Goal: Information Seeking & Learning: Learn about a topic

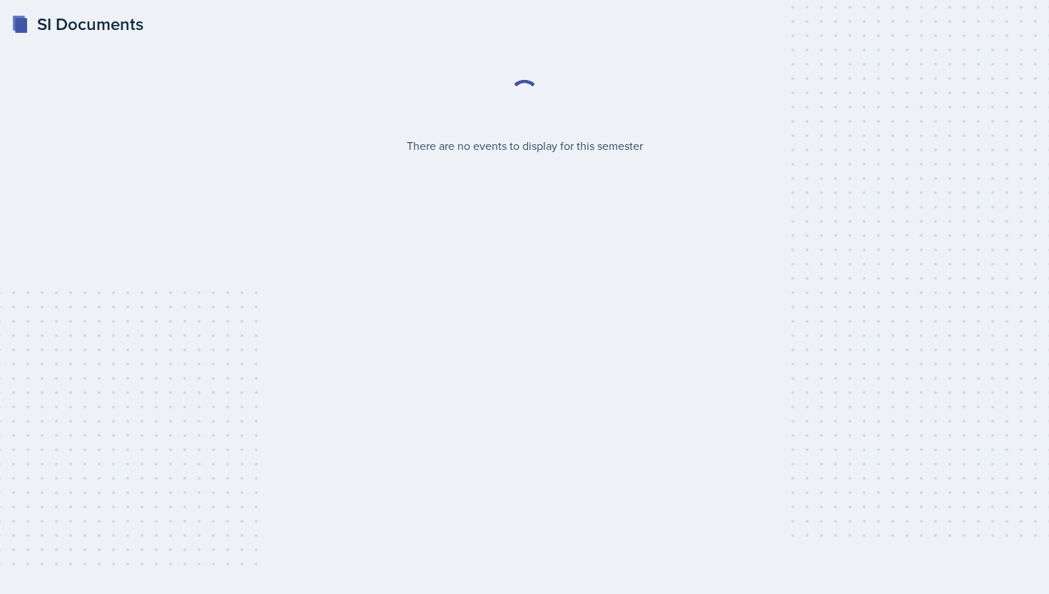
select select "2bed604d-1099-4043-b1bc-2365e8740244"
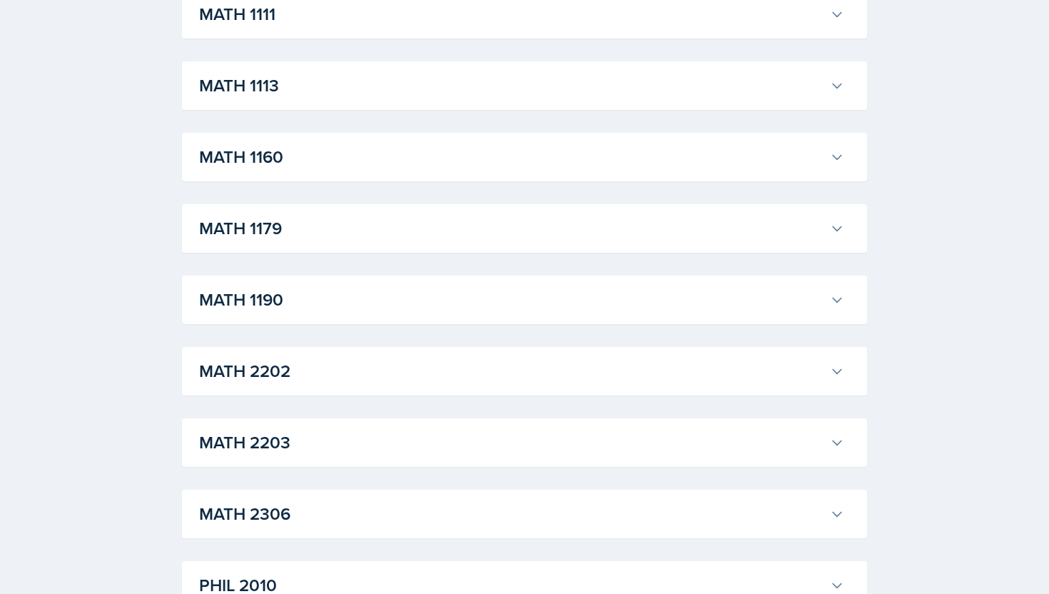
scroll to position [1460, 0]
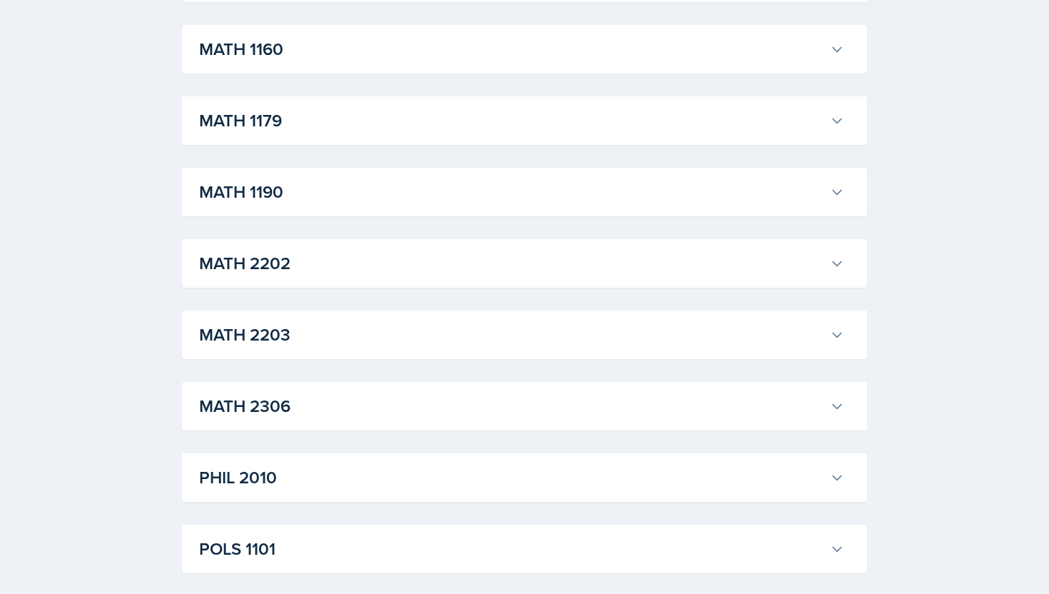
click at [490, 256] on h3 "MATH 2202" at bounding box center [511, 264] width 625 height 26
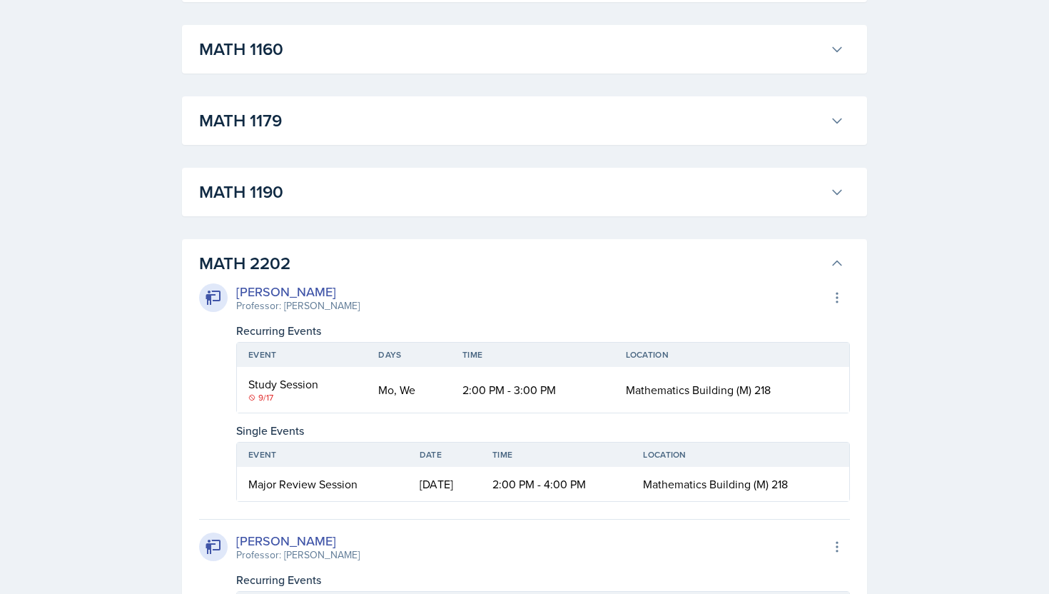
click at [233, 292] on div "[PERSON_NAME] Professor: [PERSON_NAME]" at bounding box center [279, 297] width 161 height 31
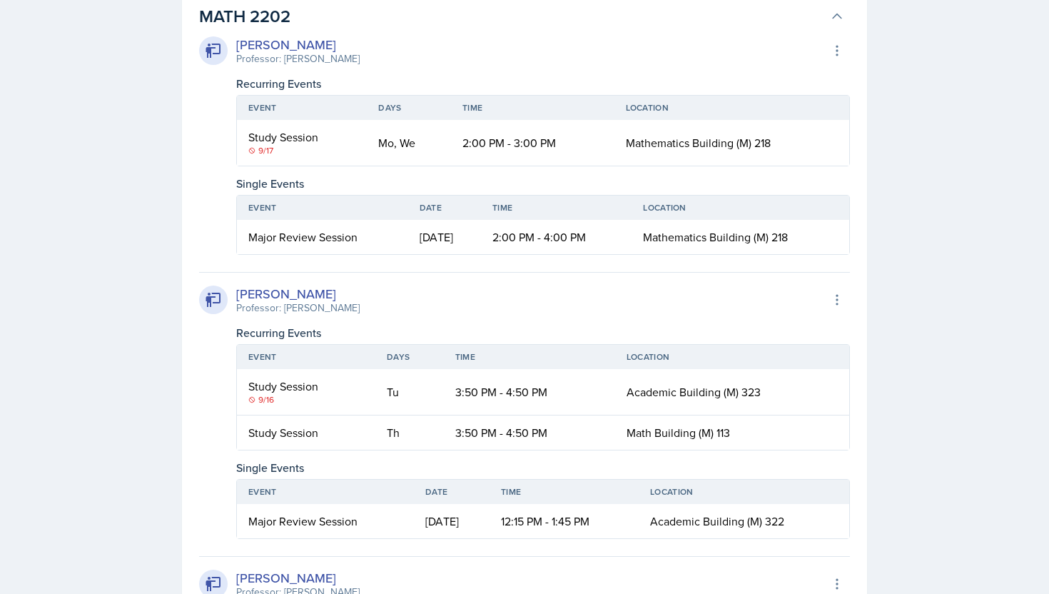
scroll to position [1698, 0]
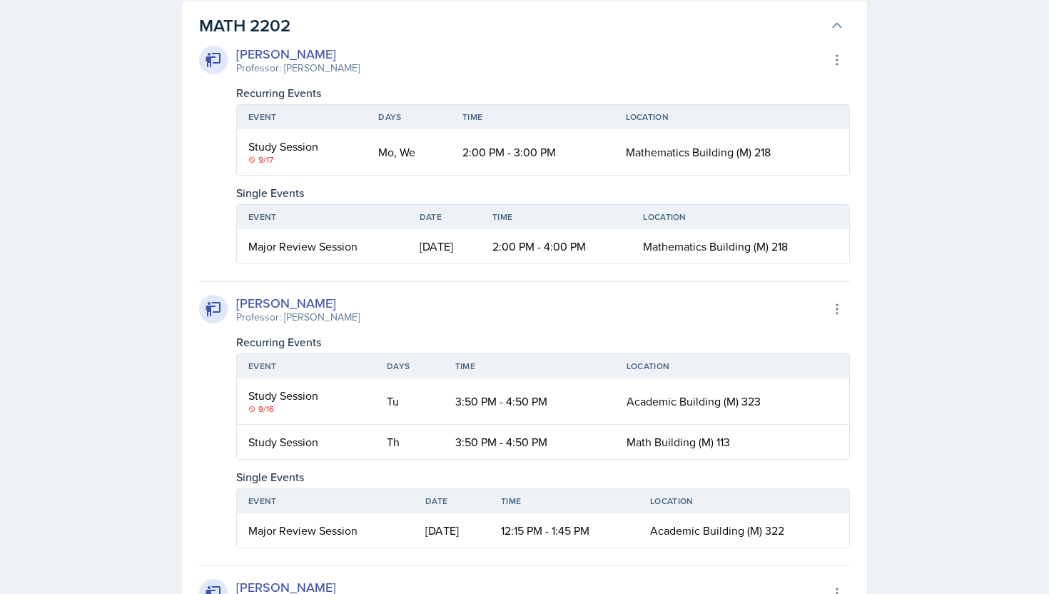
click at [258, 408] on div "9/16" at bounding box center [306, 409] width 116 height 13
click at [317, 408] on div "9/16" at bounding box center [306, 409] width 116 height 13
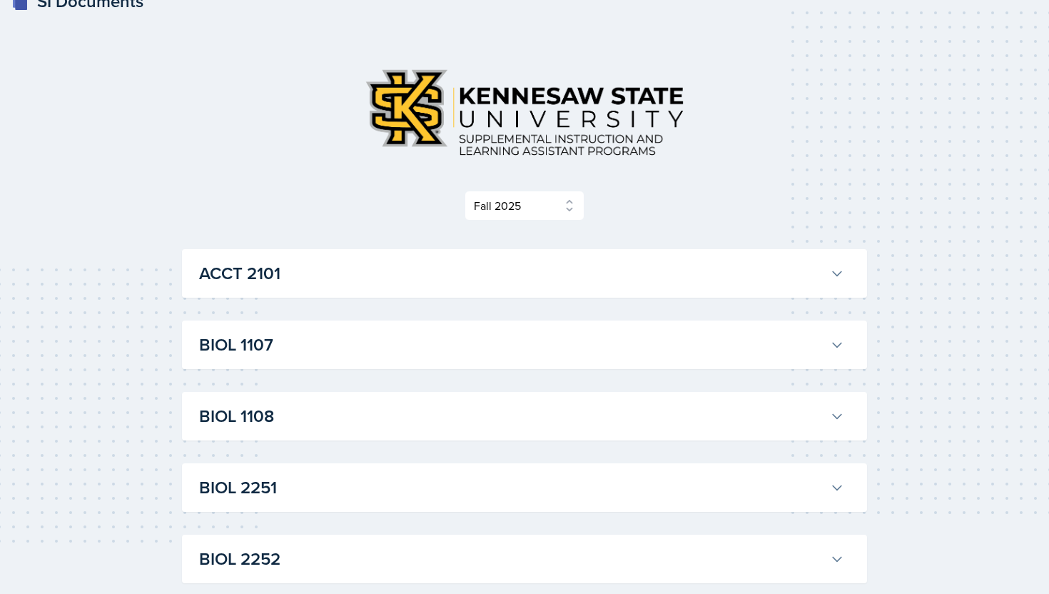
scroll to position [26, 0]
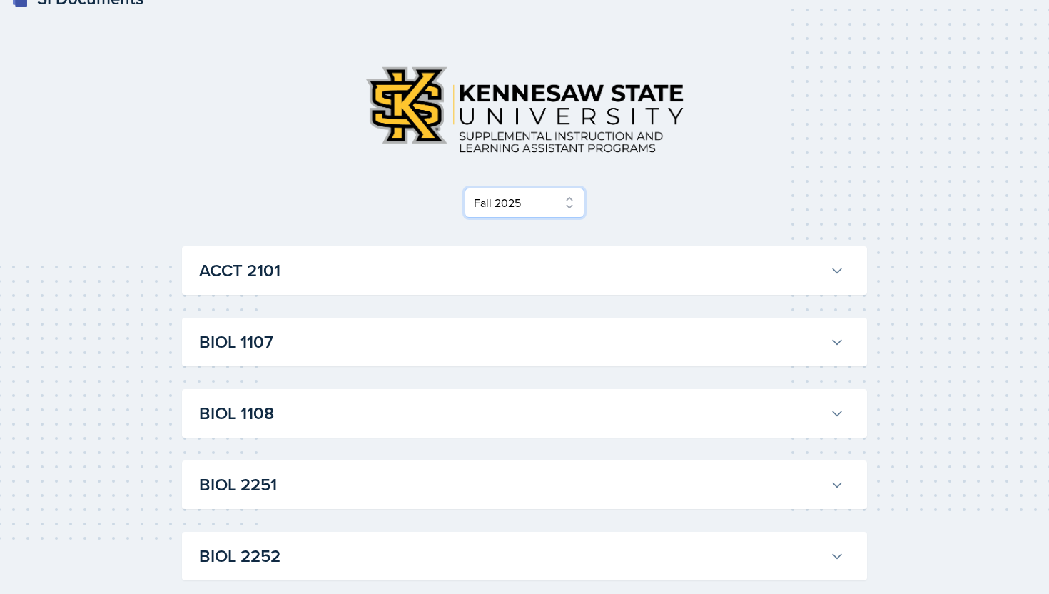
click at [520, 207] on select "Select Semester Fall 2025 Summer 2025 Spring 2025 Fall 2024 Summer 2024 Spring …" at bounding box center [525, 203] width 120 height 30
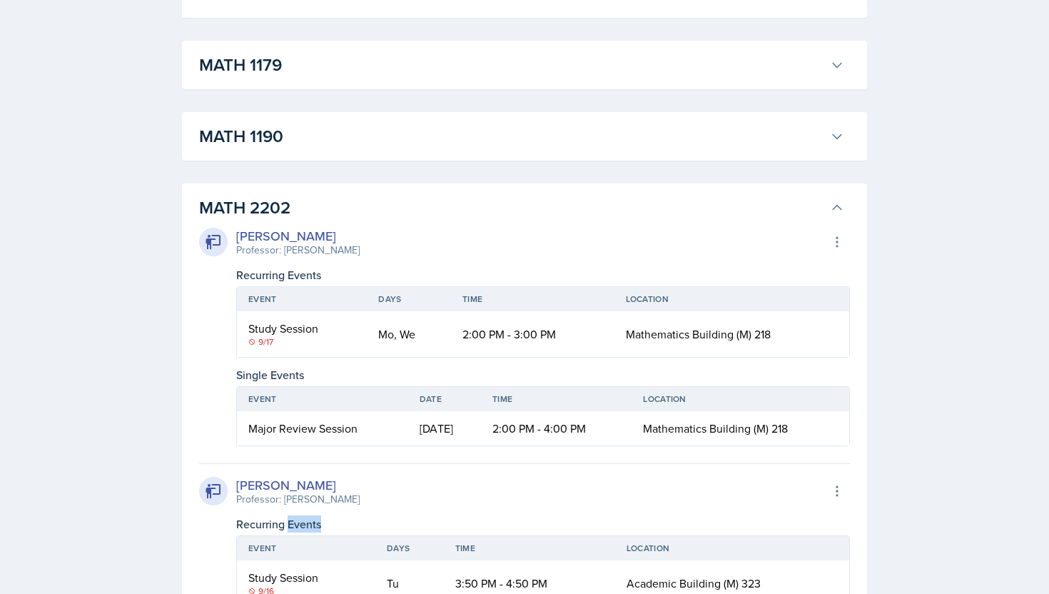
scroll to position [1515, 0]
click at [263, 246] on div "Professor: [PERSON_NAME]" at bounding box center [297, 251] width 123 height 15
click at [330, 245] on div "Professor: [PERSON_NAME]" at bounding box center [297, 251] width 123 height 15
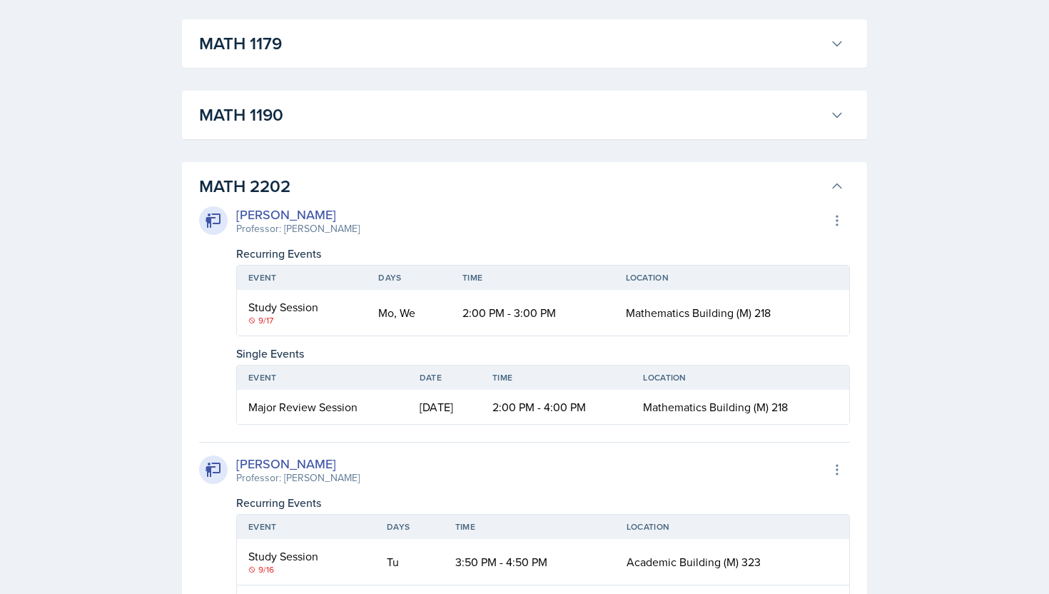
scroll to position [1538, 0]
click at [835, 230] on button at bounding box center [837, 220] width 26 height 26
click at [755, 303] on td "Mathematics Building (M) 218" at bounding box center [732, 312] width 235 height 46
click at [755, 304] on span "Mathematics Building (M) 218" at bounding box center [698, 312] width 145 height 16
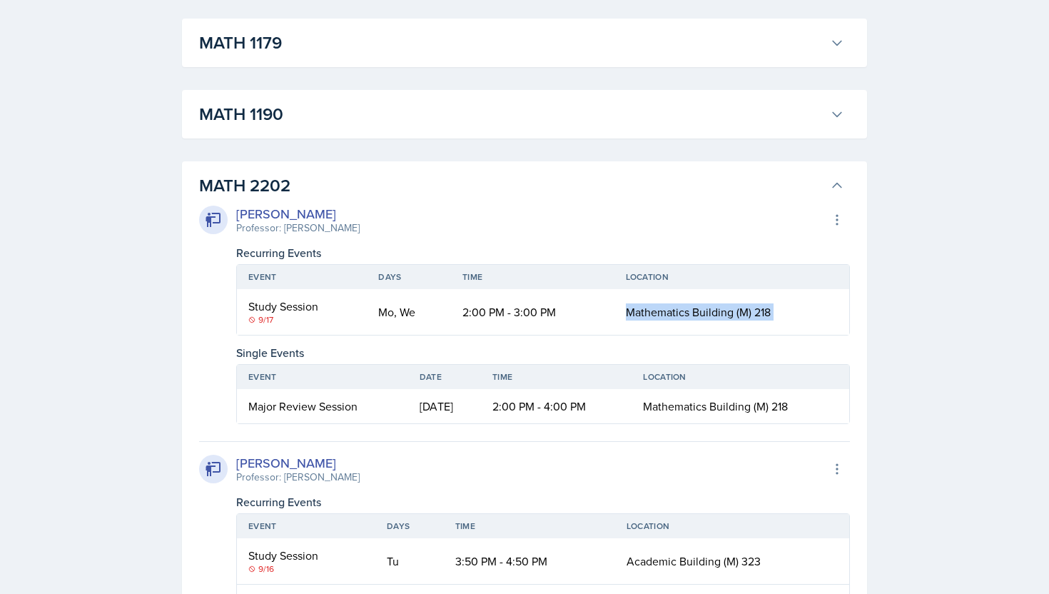
click at [755, 304] on span "Mathematics Building (M) 218" at bounding box center [698, 312] width 145 height 16
click at [757, 315] on span "Mathematics Building (M) 218" at bounding box center [698, 312] width 145 height 16
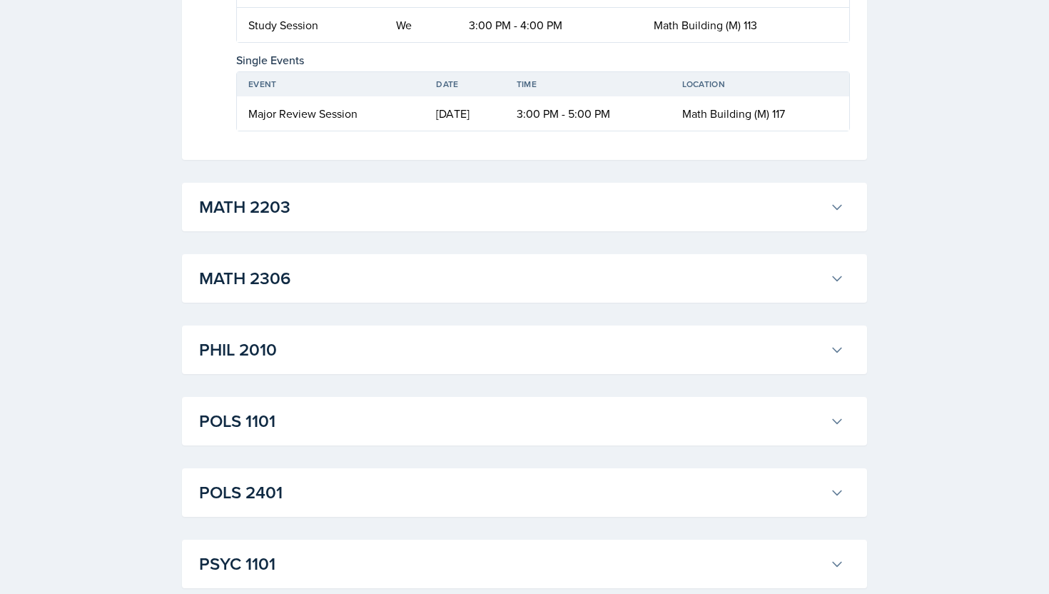
scroll to position [3239, 0]
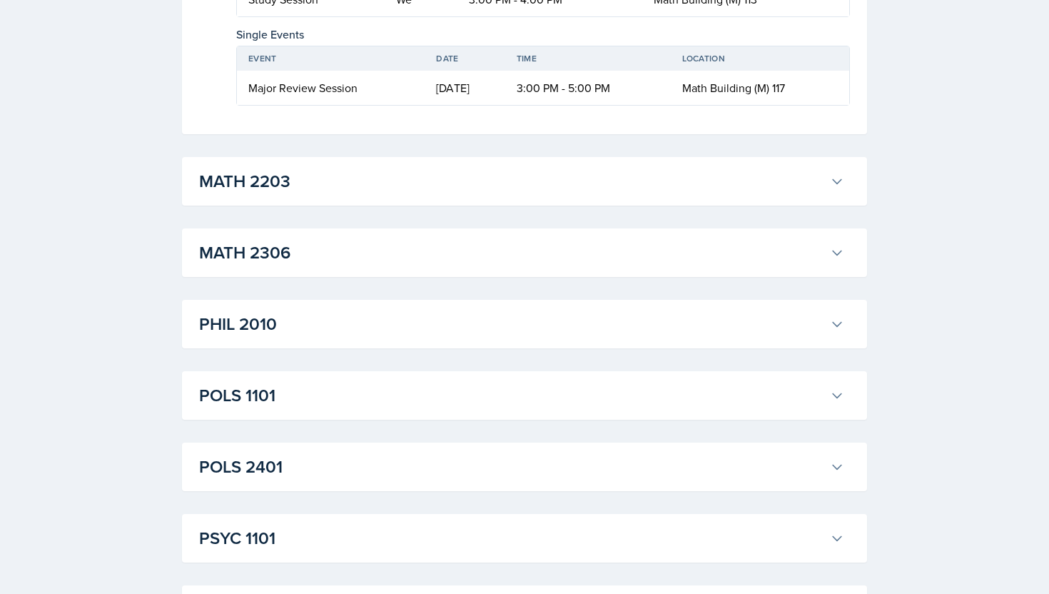
click at [545, 241] on h3 "MATH 2306" at bounding box center [511, 253] width 625 height 26
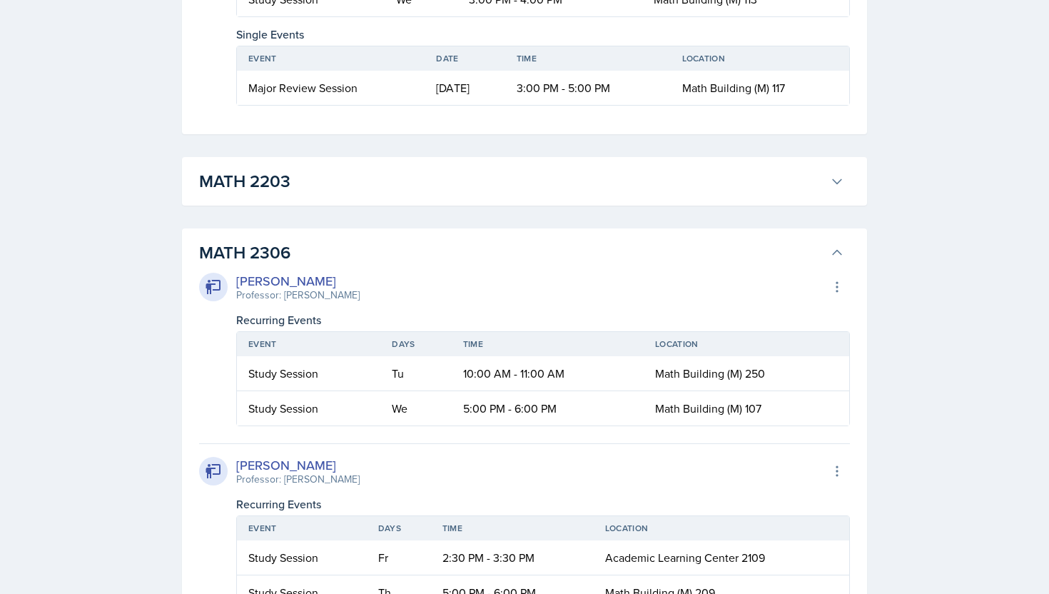
click at [545, 241] on h3 "MATH 2306" at bounding box center [511, 253] width 625 height 26
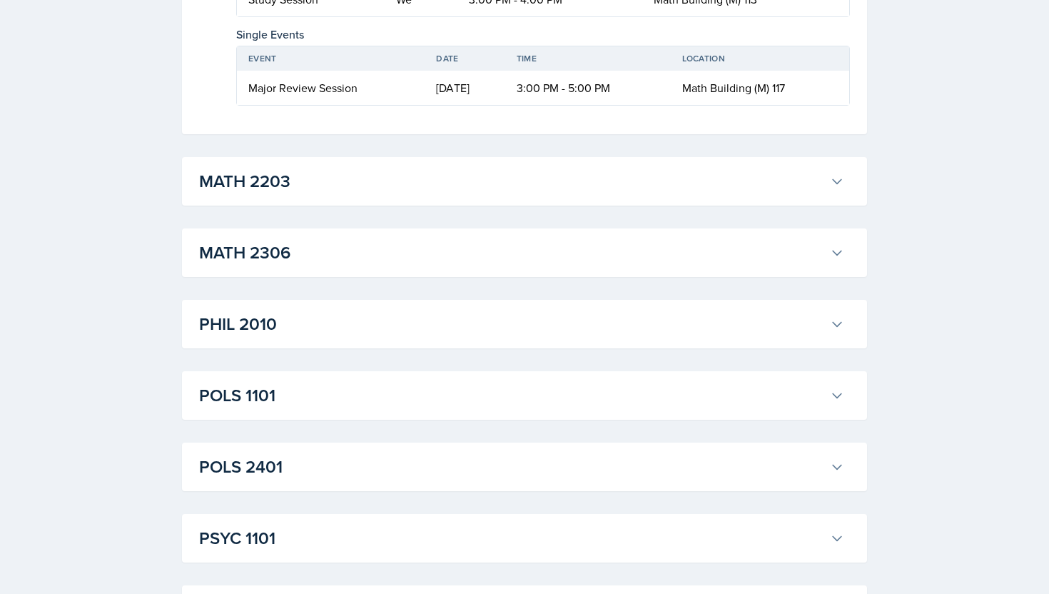
click at [572, 318] on h3 "PHIL 2010" at bounding box center [511, 324] width 625 height 26
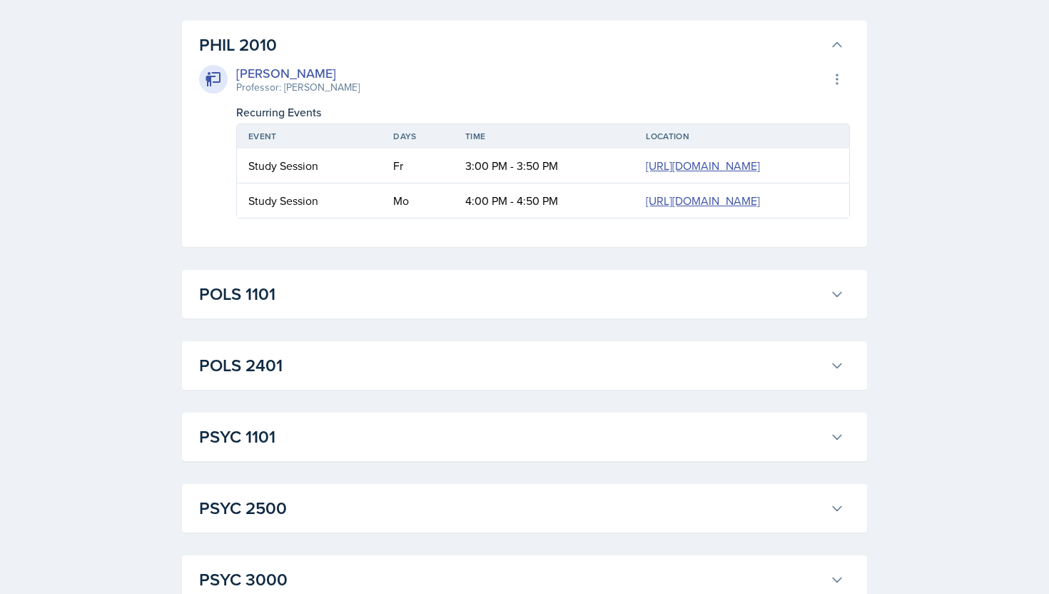
scroll to position [3564, 0]
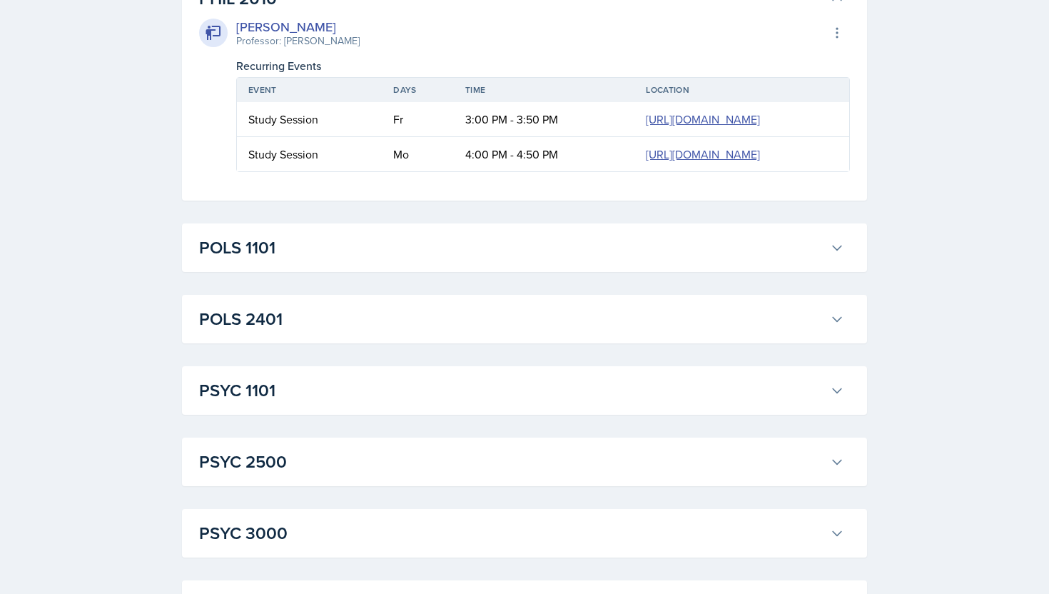
click at [562, 261] on h3 "POLS 1101" at bounding box center [511, 248] width 625 height 26
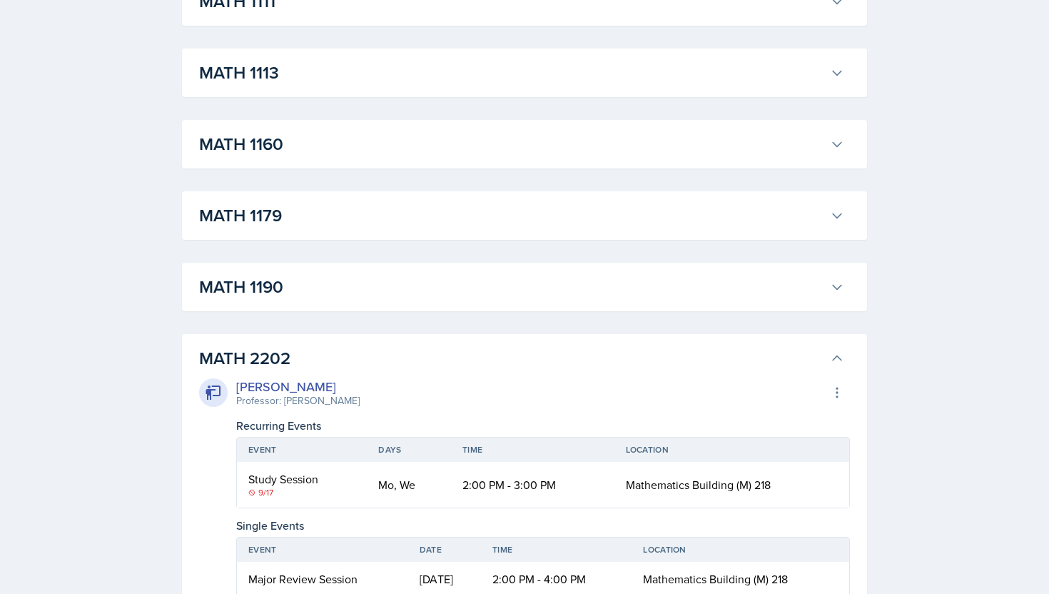
scroll to position [1358, 0]
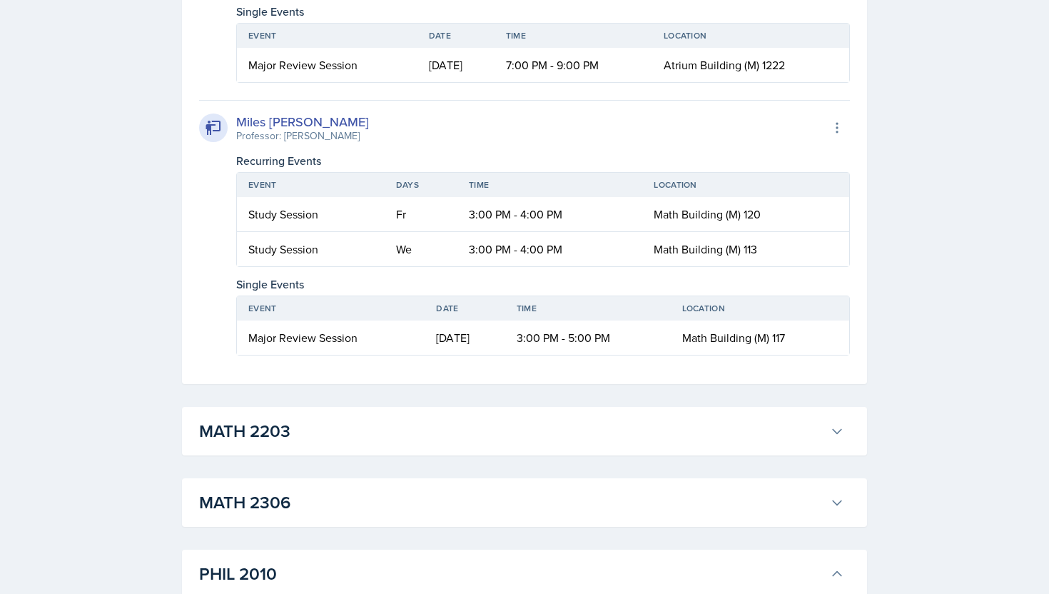
scroll to position [3012, 0]
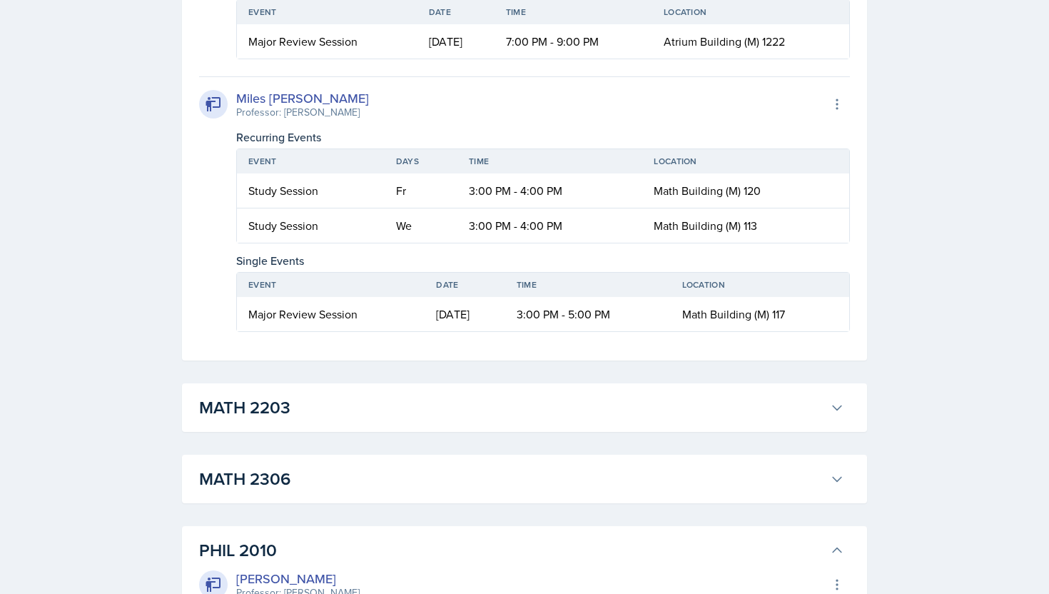
click at [540, 400] on h3 "MATH 2203" at bounding box center [511, 408] width 625 height 26
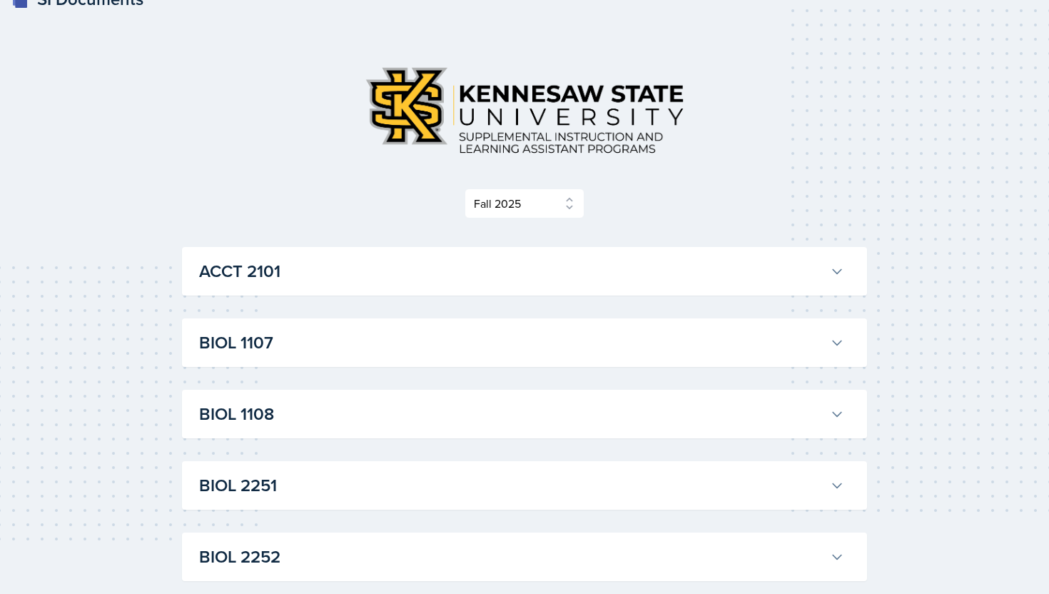
scroll to position [26, 0]
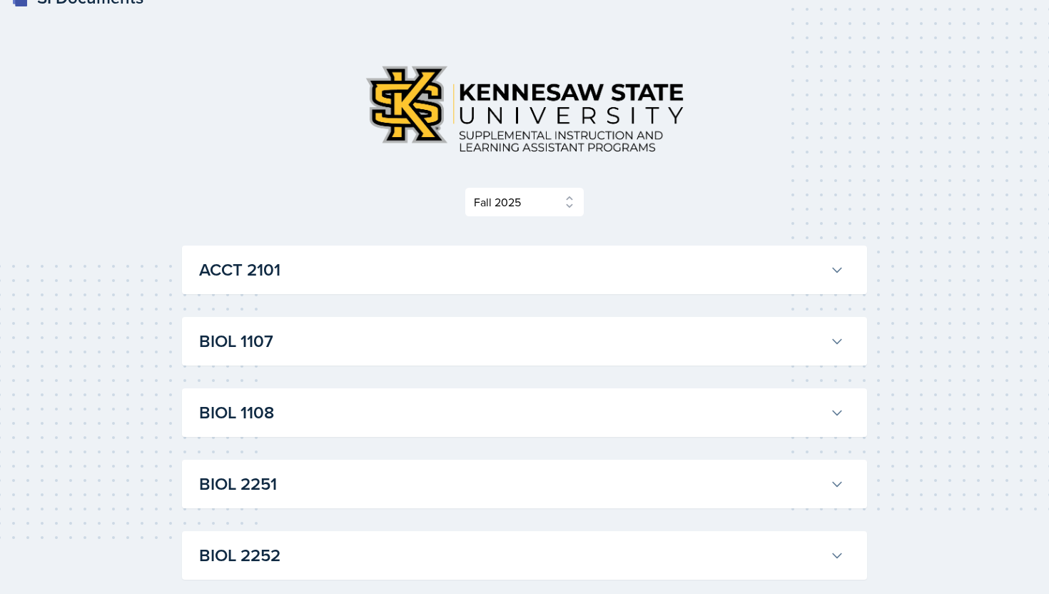
click at [507, 321] on div "BIOL 1107 Anniston [PERSON_NAME] Professor: Army [PERSON_NAME] Export to Google…" at bounding box center [524, 341] width 685 height 49
click at [514, 334] on h3 "BIOL 1107" at bounding box center [511, 341] width 625 height 26
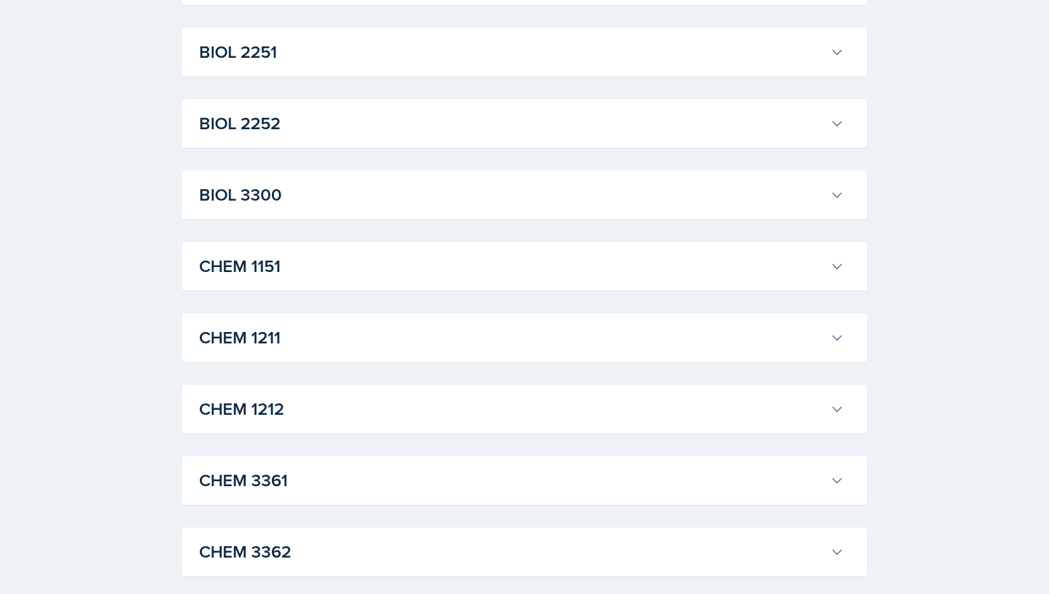
scroll to position [1556, 0]
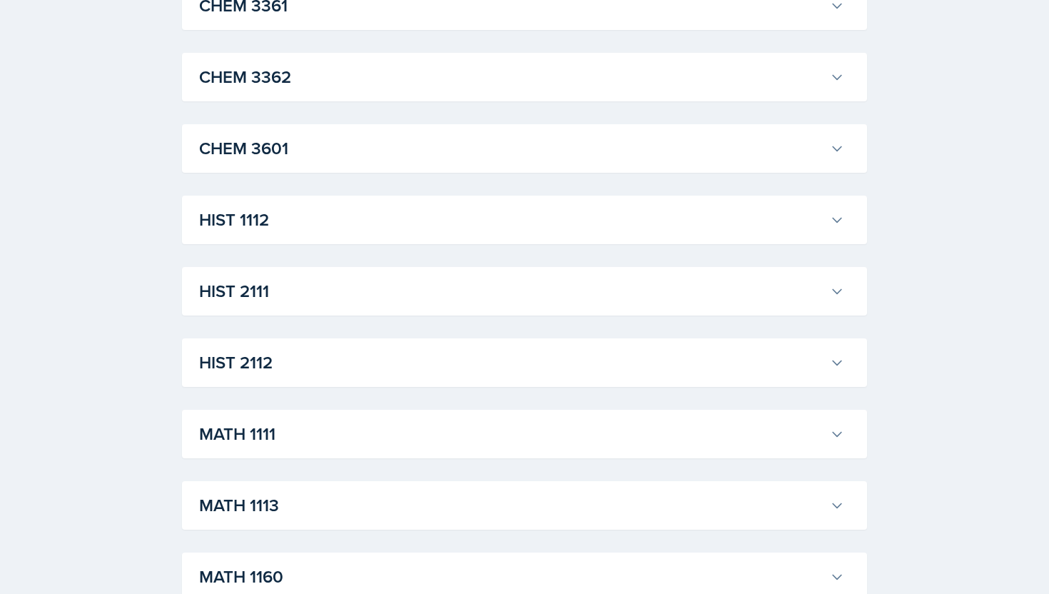
scroll to position [1983, 0]
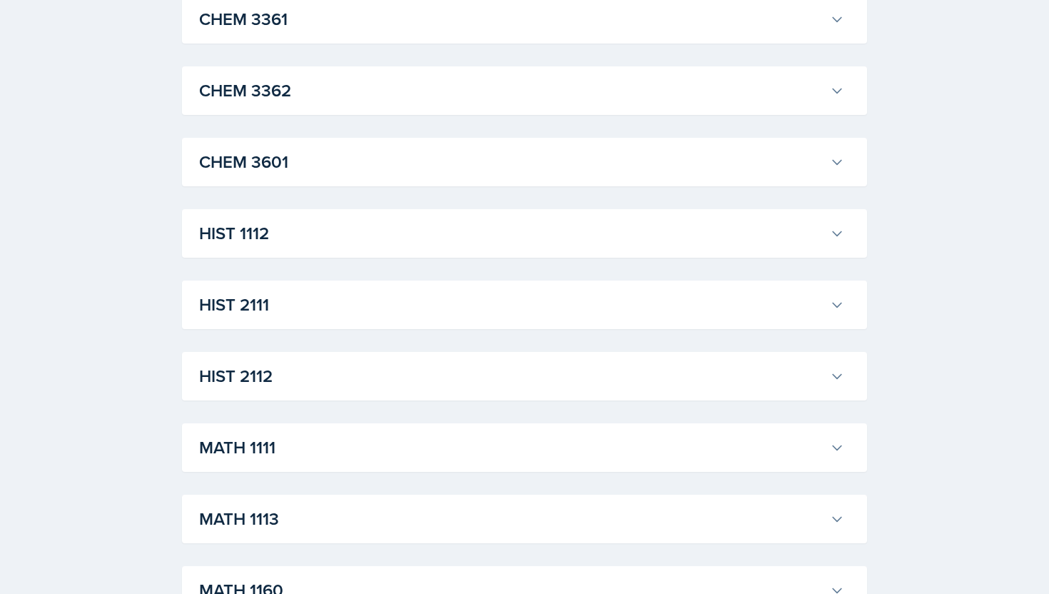
click at [438, 104] on h3 "CHEM 3362" at bounding box center [511, 91] width 625 height 26
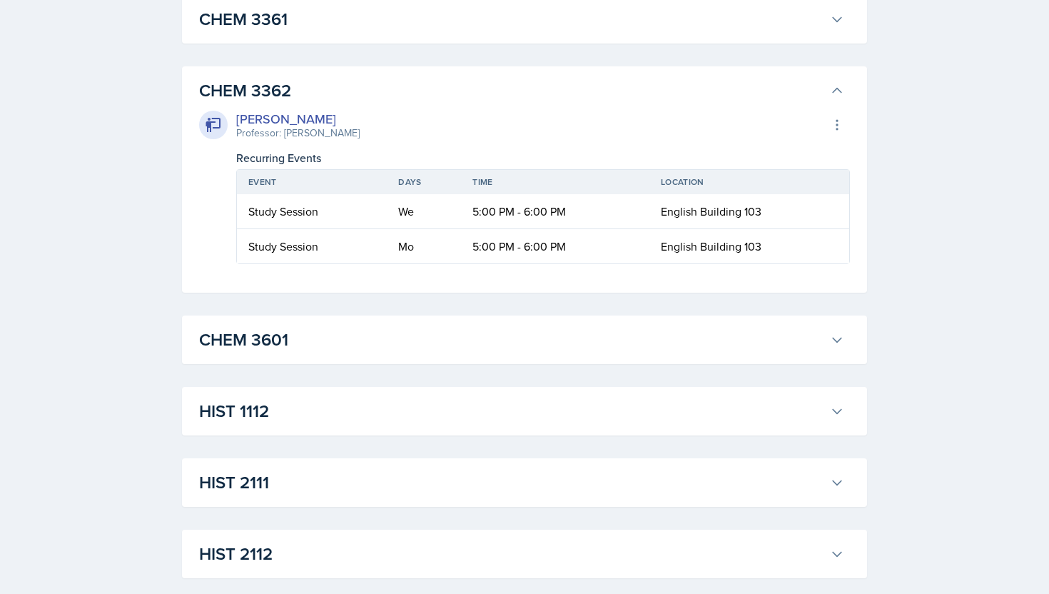
click at [438, 104] on h3 "CHEM 3362" at bounding box center [511, 91] width 625 height 26
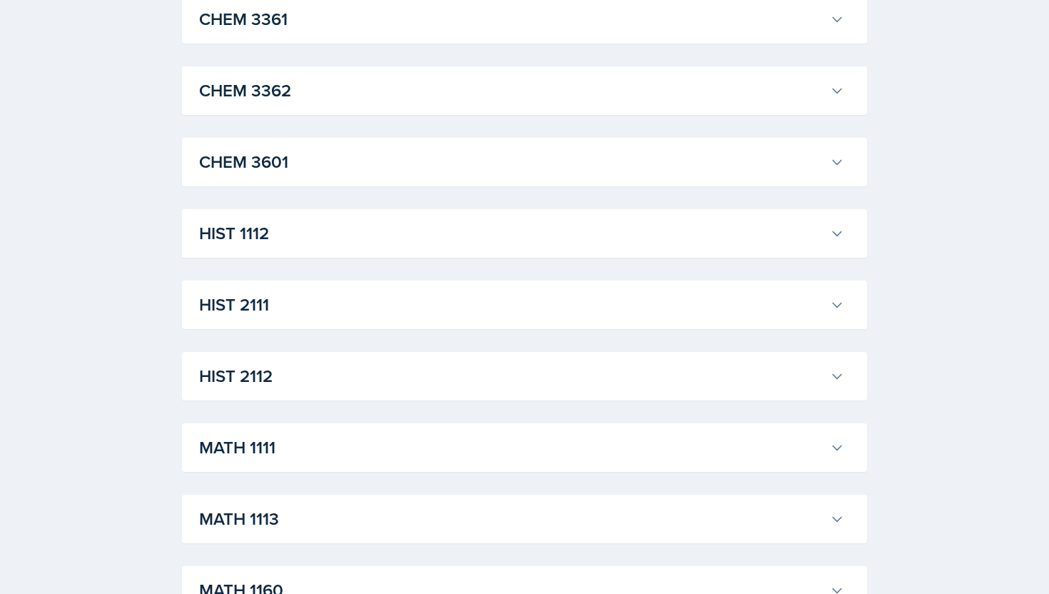
click at [438, 104] on h3 "CHEM 3362" at bounding box center [511, 91] width 625 height 26
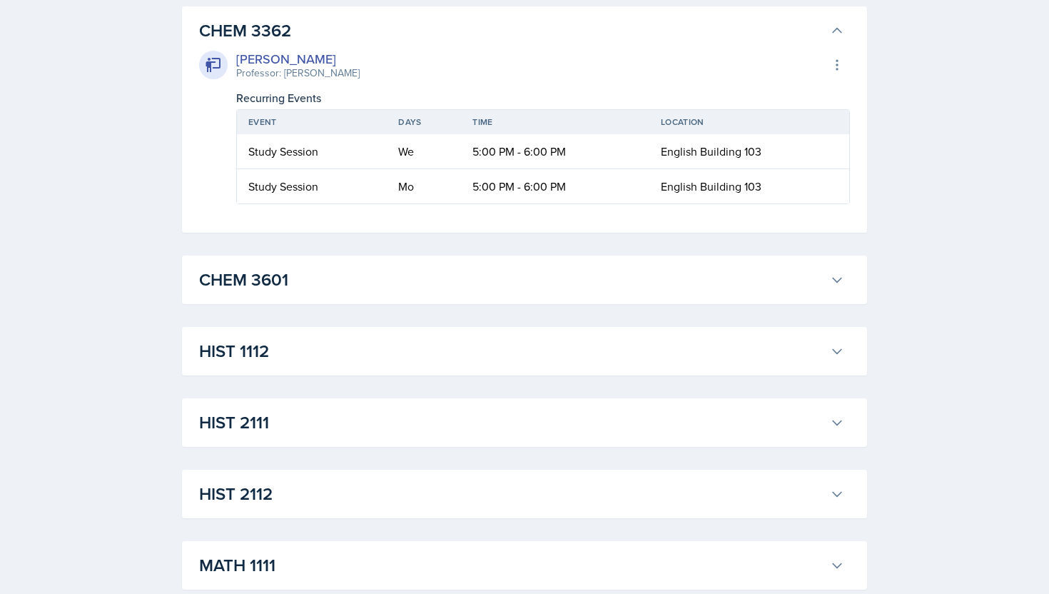
scroll to position [2061, 0]
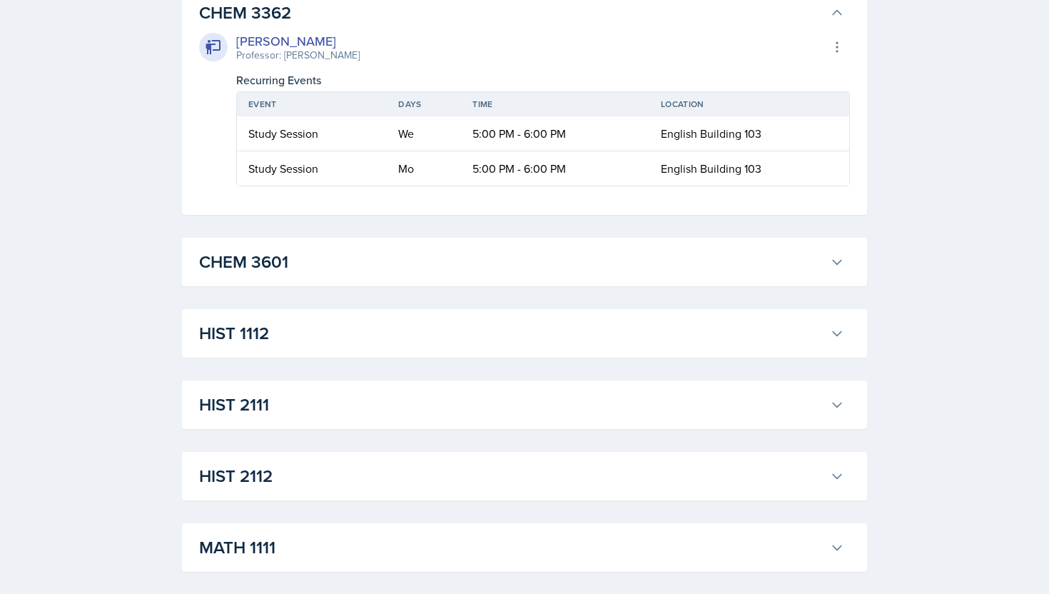
click at [479, 26] on h3 "CHEM 3362" at bounding box center [511, 13] width 625 height 26
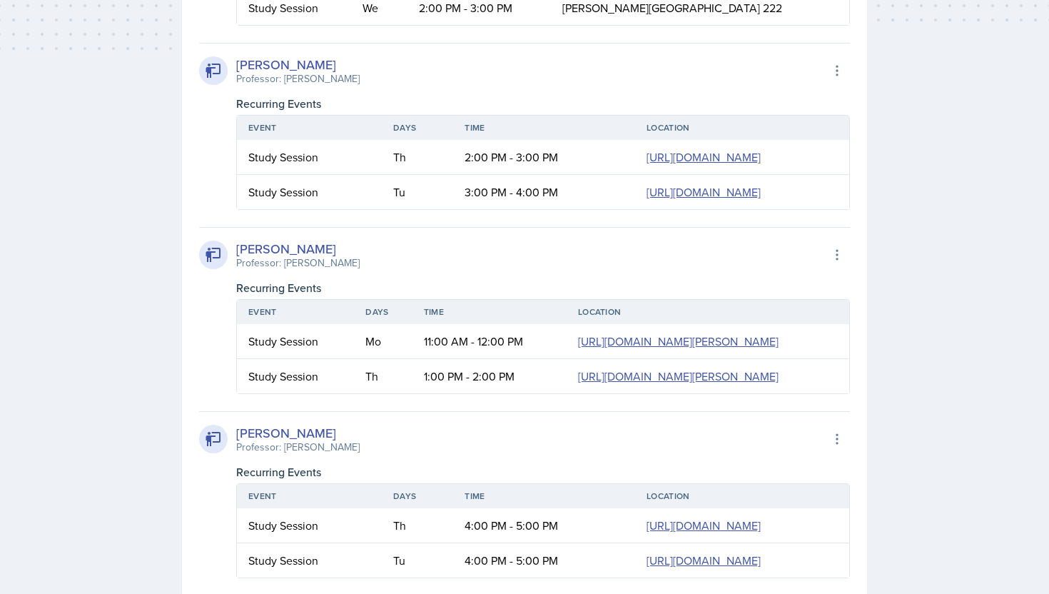
scroll to position [0, 0]
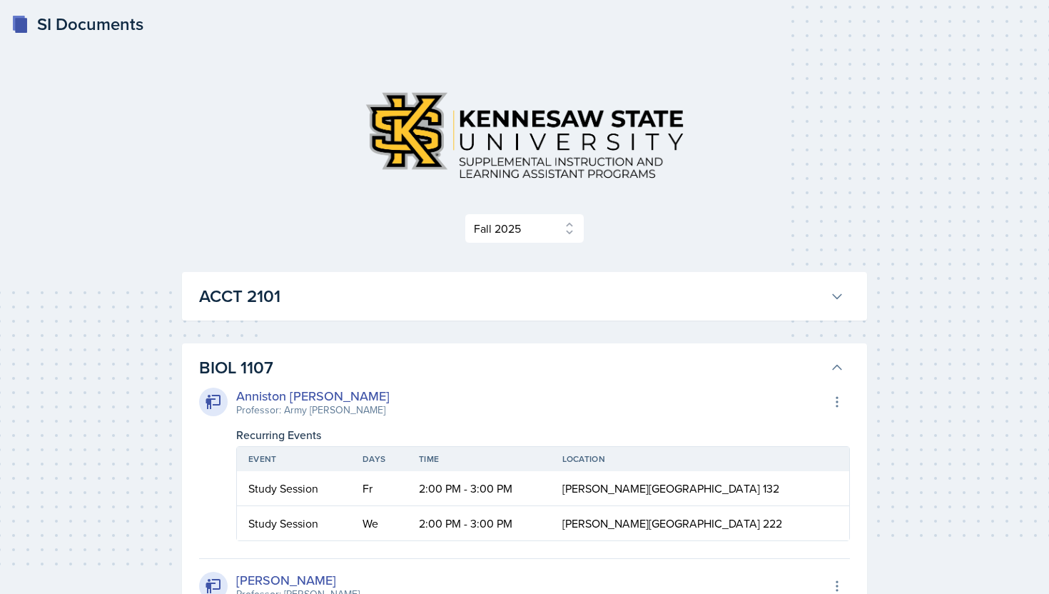
click at [477, 273] on div "ACCT 2101 [PERSON_NAME] Professor: [PERSON_NAME] Export to Google Calendar Recu…" at bounding box center [524, 296] width 685 height 49
click at [477, 287] on h3 "ACCT 2101" at bounding box center [511, 296] width 625 height 26
